Goal: Information Seeking & Learning: Learn about a topic

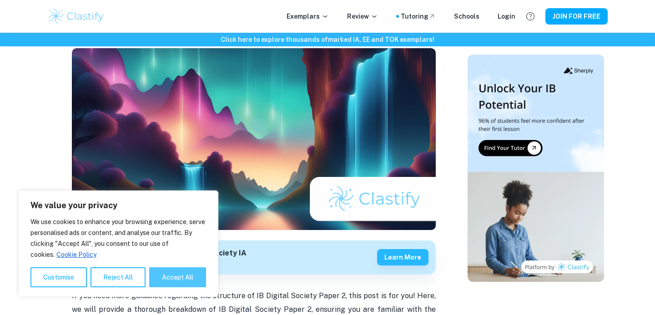
click at [198, 280] on button "Accept All" at bounding box center [177, 277] width 57 height 20
checkbox input "true"
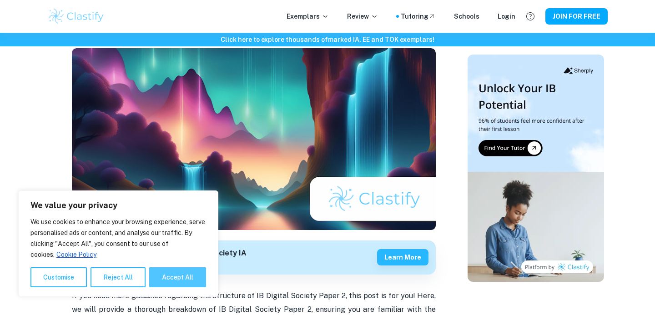
checkbox input "true"
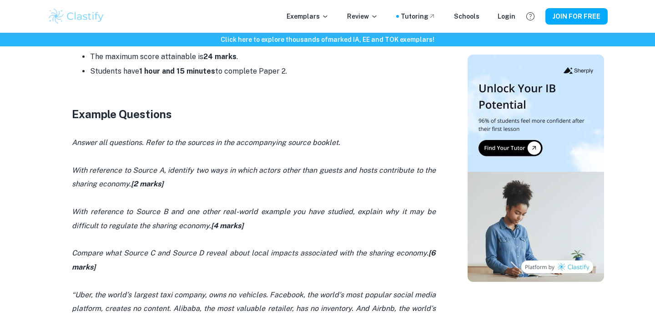
scroll to position [643, 0]
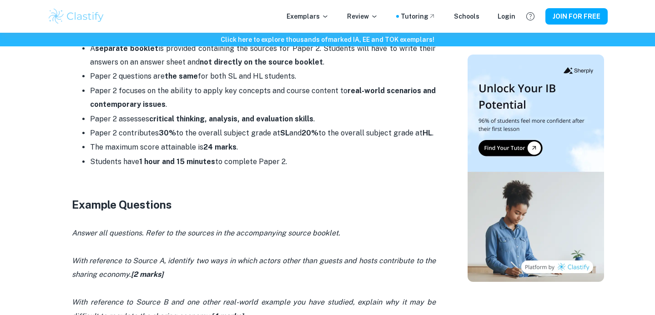
scroll to position [569, 0]
